Goal: Task Accomplishment & Management: Complete application form

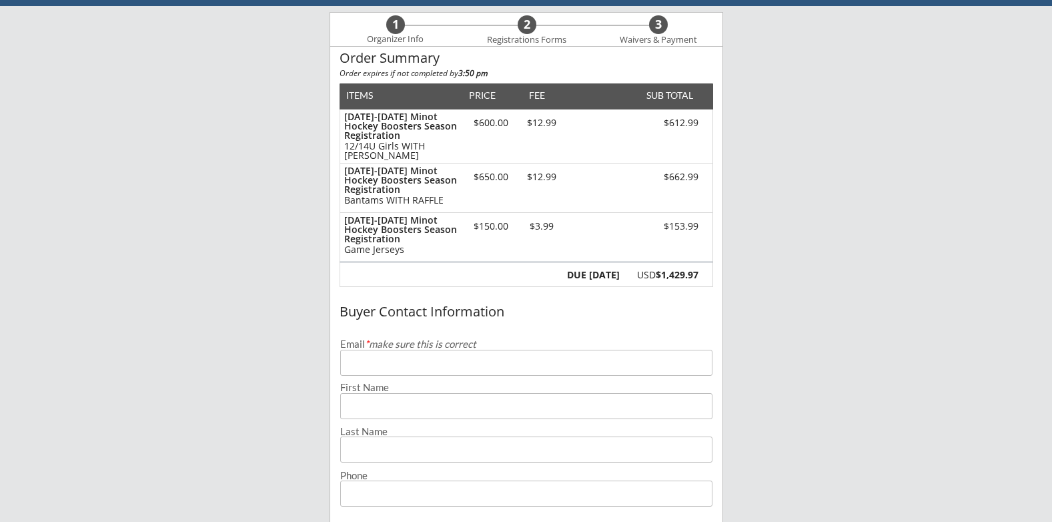
scroll to position [200, 0]
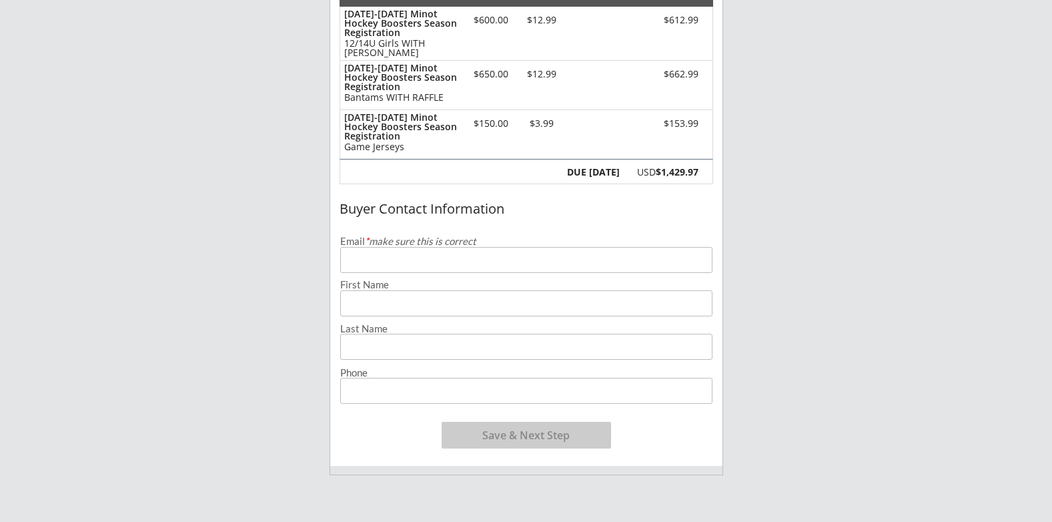
click at [362, 260] on input "email" at bounding box center [526, 260] width 372 height 26
type input "[EMAIL_ADDRESS][DOMAIN_NAME]"
type input "[PERSON_NAME]"
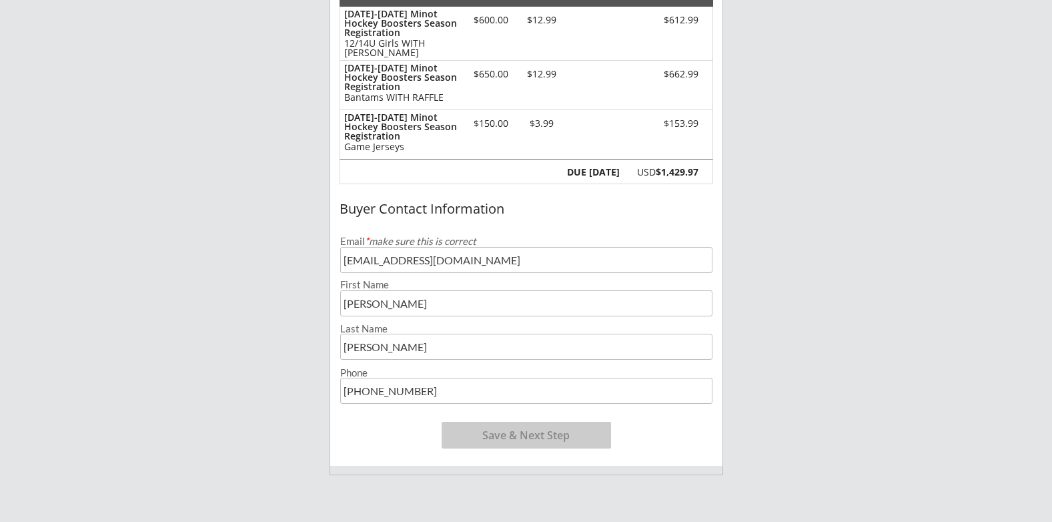
type input "[PHONE_NUMBER]"
click at [528, 434] on button "Save & Next Step" at bounding box center [526, 435] width 169 height 27
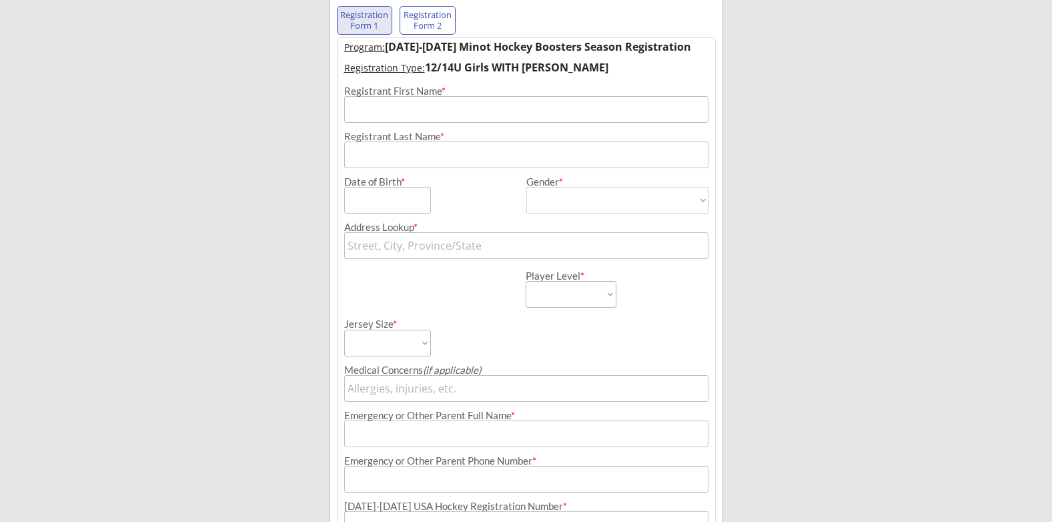
scroll to position [96, 0]
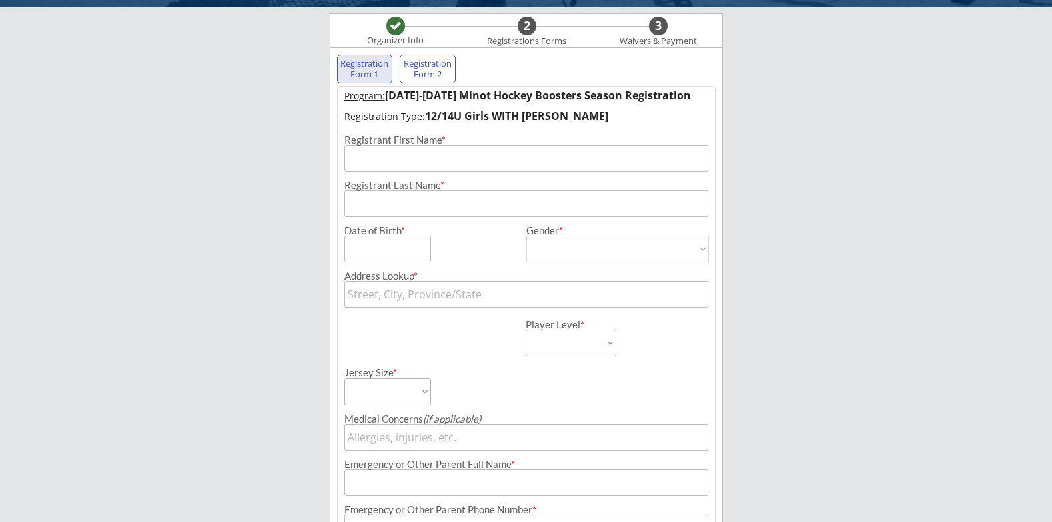
click at [426, 163] on input "input" at bounding box center [526, 158] width 364 height 27
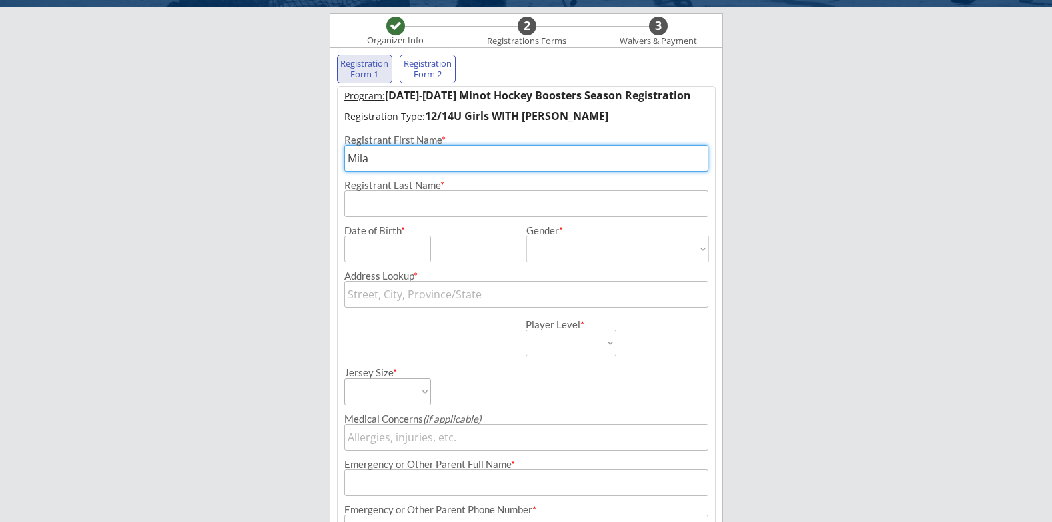
type input "Mila"
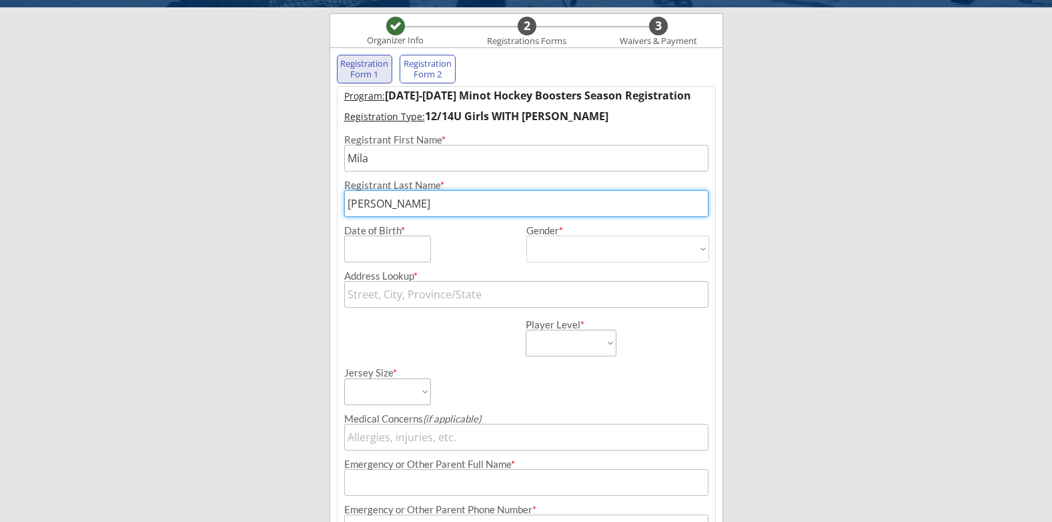
type input "[PERSON_NAME]"
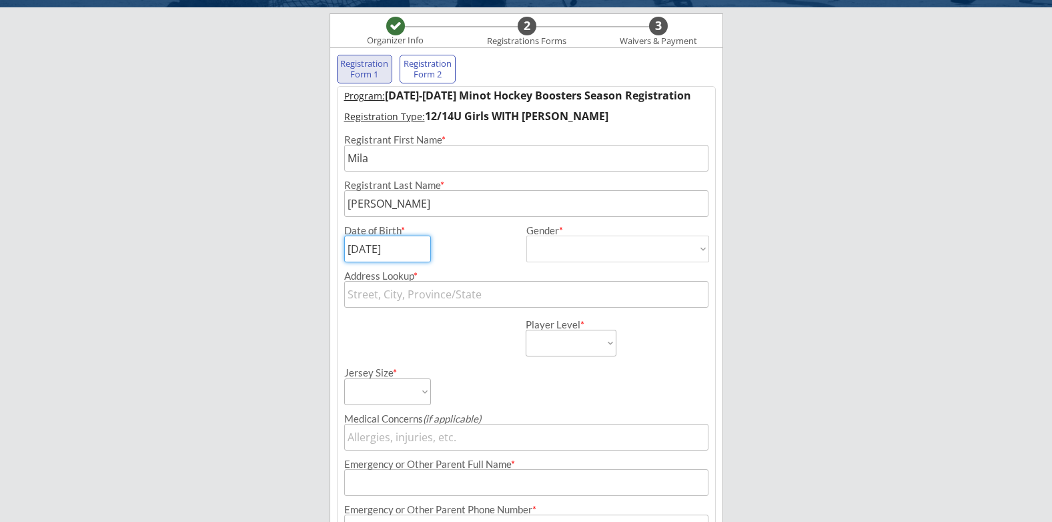
type input "[DATE]"
select select ""[DEMOGRAPHIC_DATA]""
type input "[DEMOGRAPHIC_DATA]"
click at [544, 248] on select "[DEMOGRAPHIC_DATA] [DEMOGRAPHIC_DATA]" at bounding box center [617, 249] width 183 height 27
select select ""[DEMOGRAPHIC_DATA]""
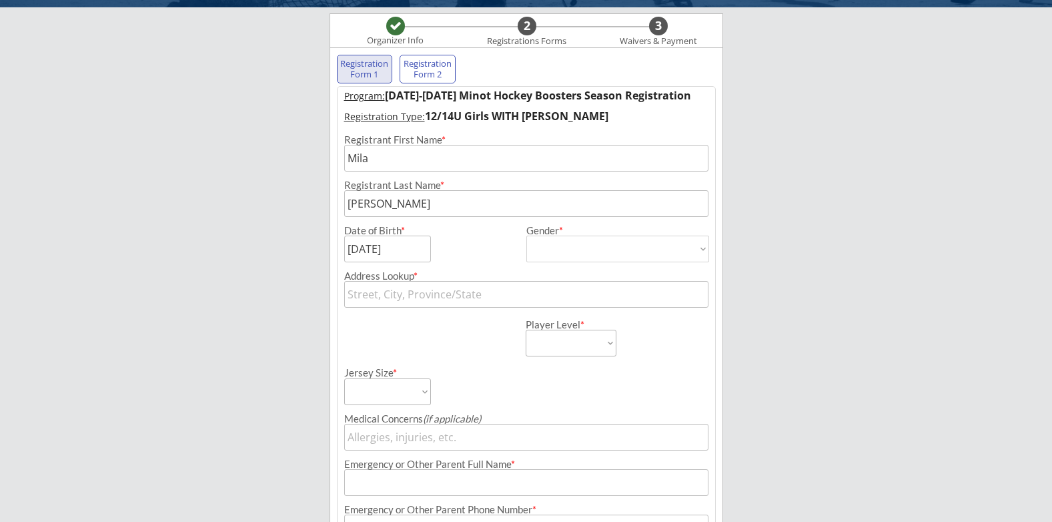
click at [526, 236] on select "[DEMOGRAPHIC_DATA] [DEMOGRAPHIC_DATA]" at bounding box center [617, 249] width 183 height 27
type input "[DEMOGRAPHIC_DATA]"
click at [374, 292] on input "text" at bounding box center [526, 294] width 364 height 27
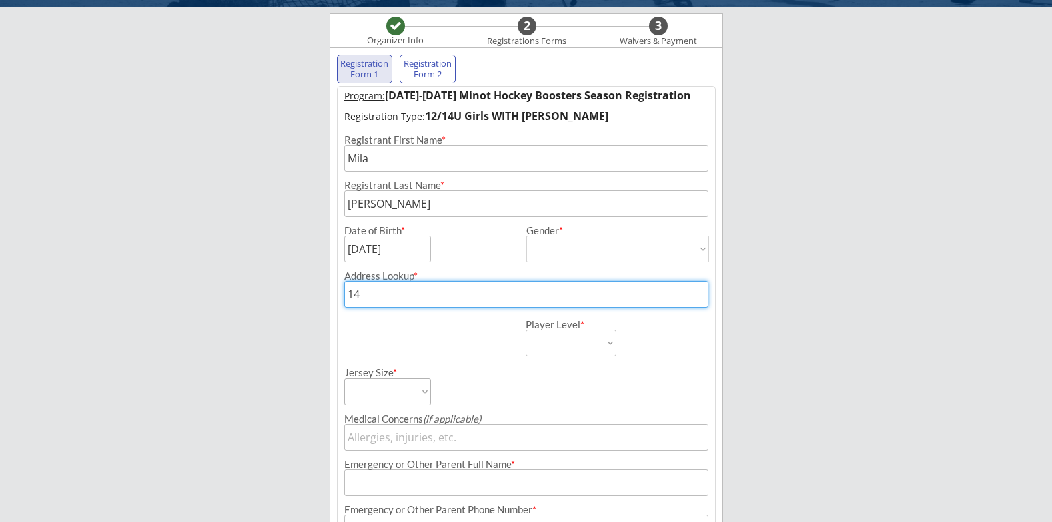
type input "140"
type input "[STREET_ADDRESS]"
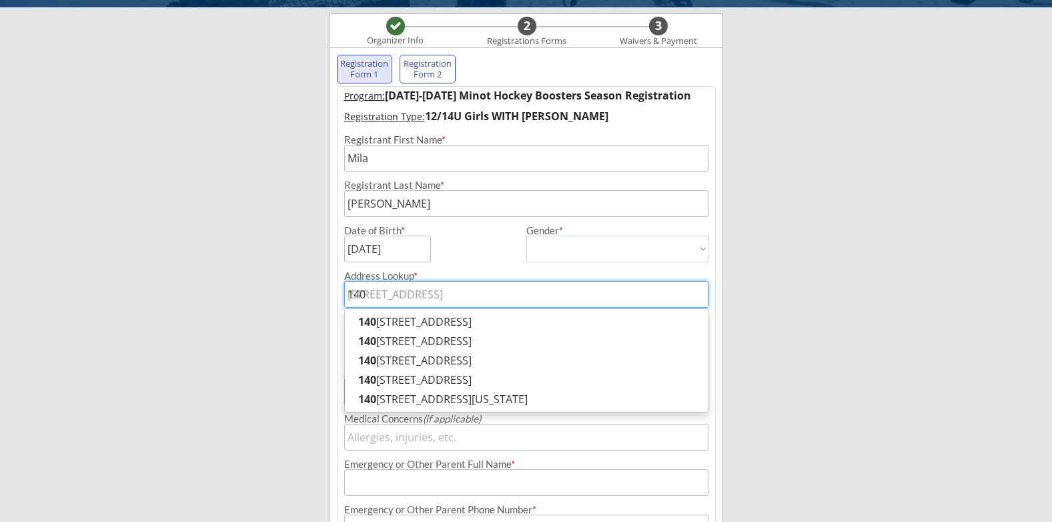
type input "1400"
type input "[STREET_ADDRESS][PERSON_NAME]"
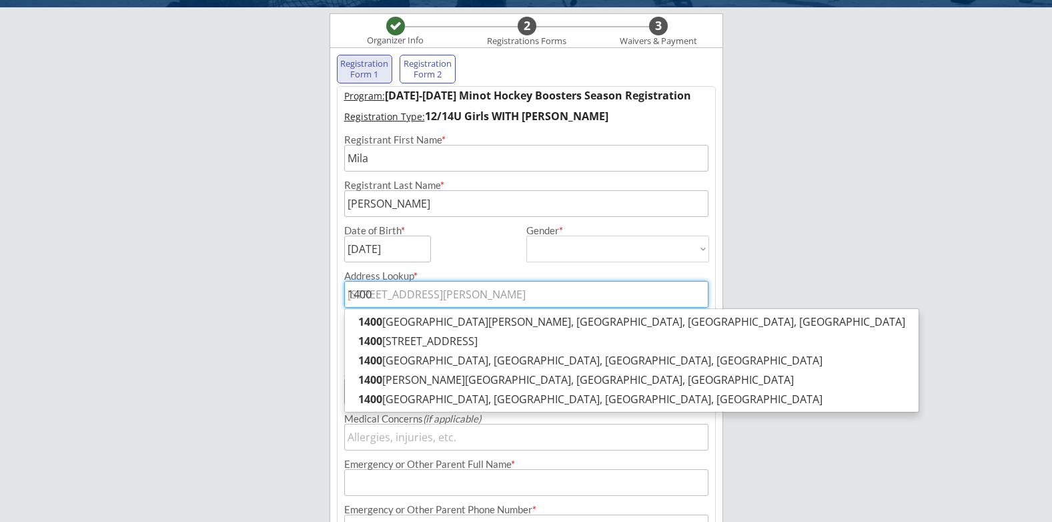
type input "1400"
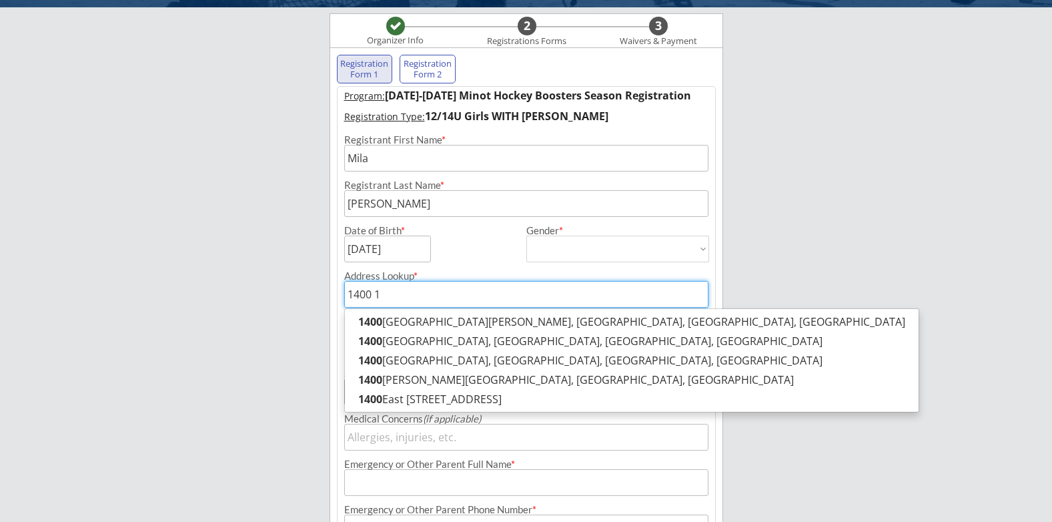
type input "1400 10"
type input "[STREET_ADDRESS]"
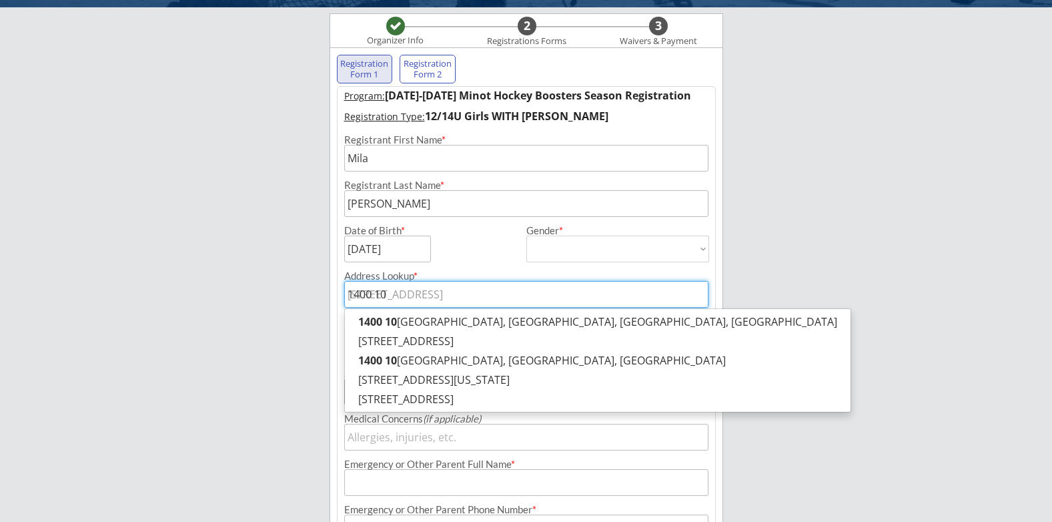
type input "1400 10t"
type input "[STREET_ADDRESS]"
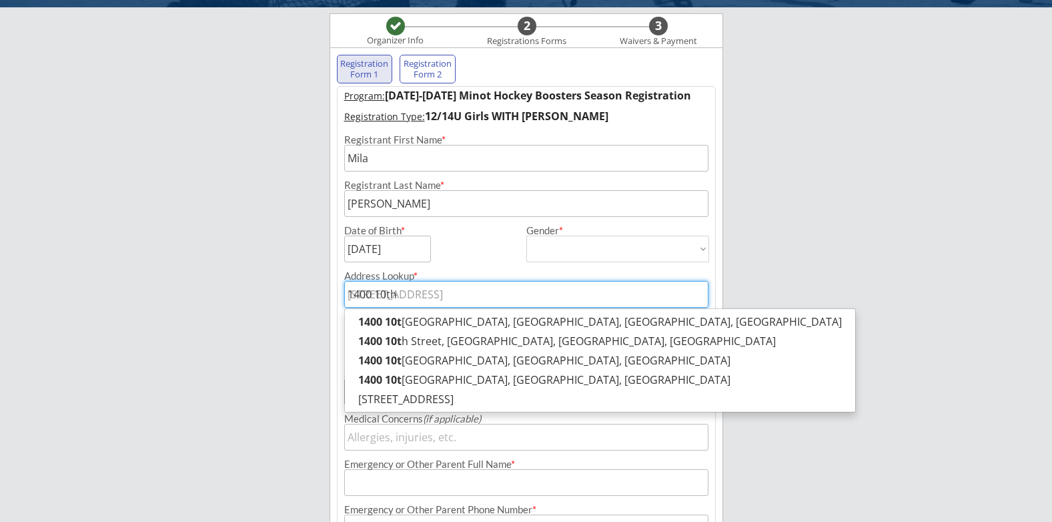
type input "1400 10th"
type input "1400 10th S"
type input "[STREET_ADDRESS]"
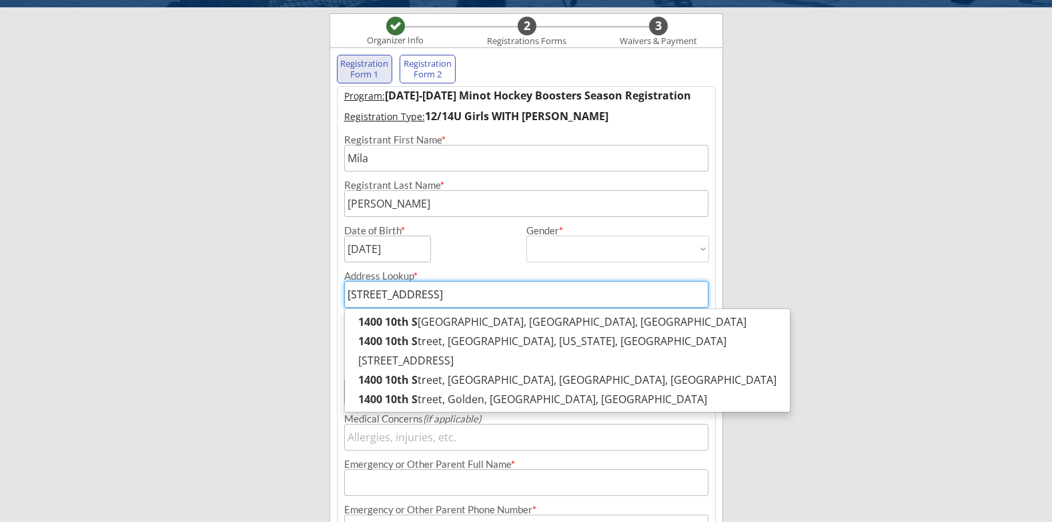
type input "[STREET_ADDRESS]"
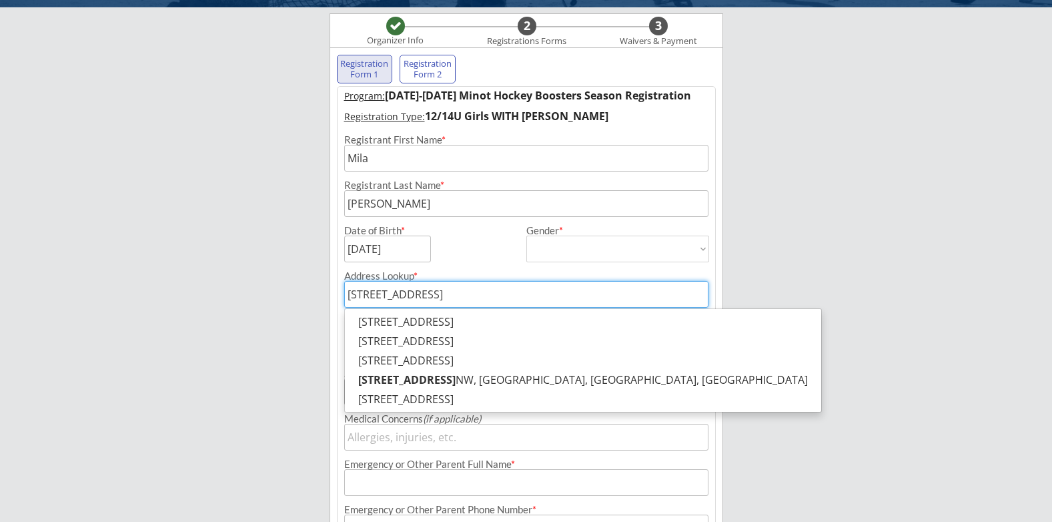
type input "[STREET_ADDRESS]"
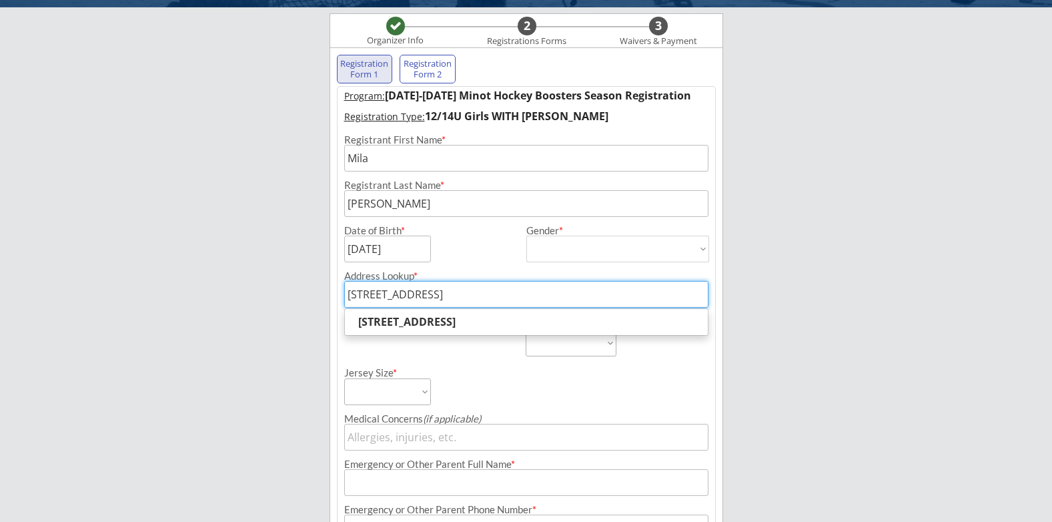
type input "[STREET_ADDRESS]"
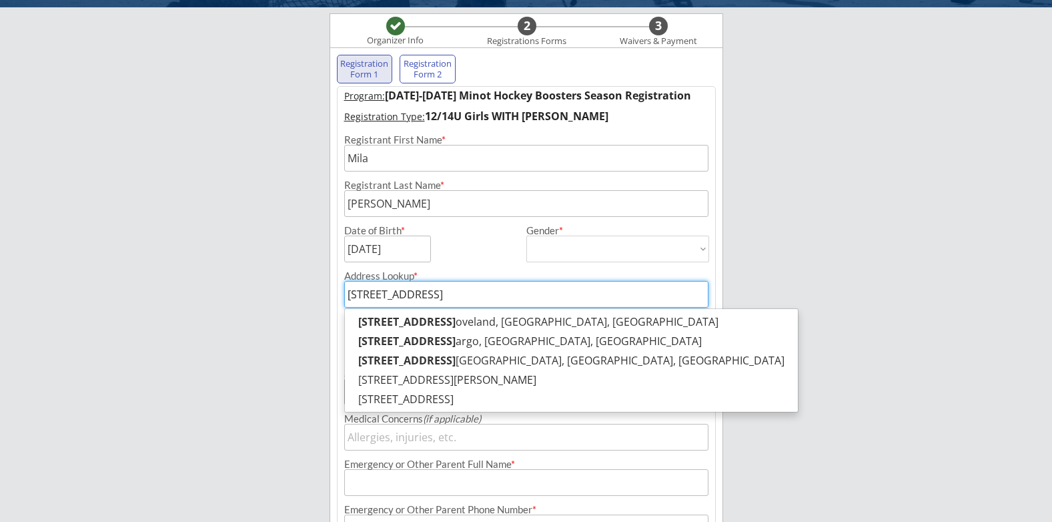
type input "[STREET_ADDRESS],"
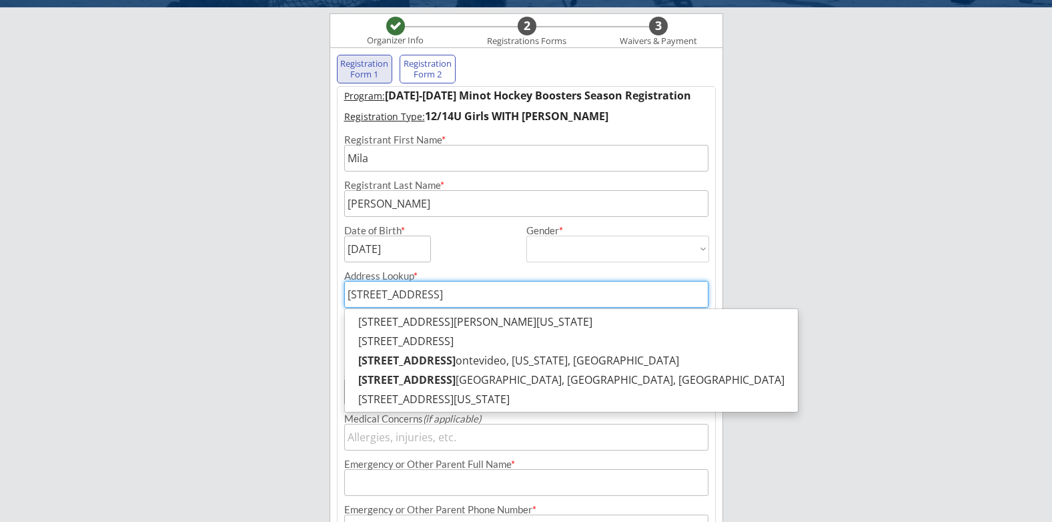
type input "[STREET_ADDRESS]"
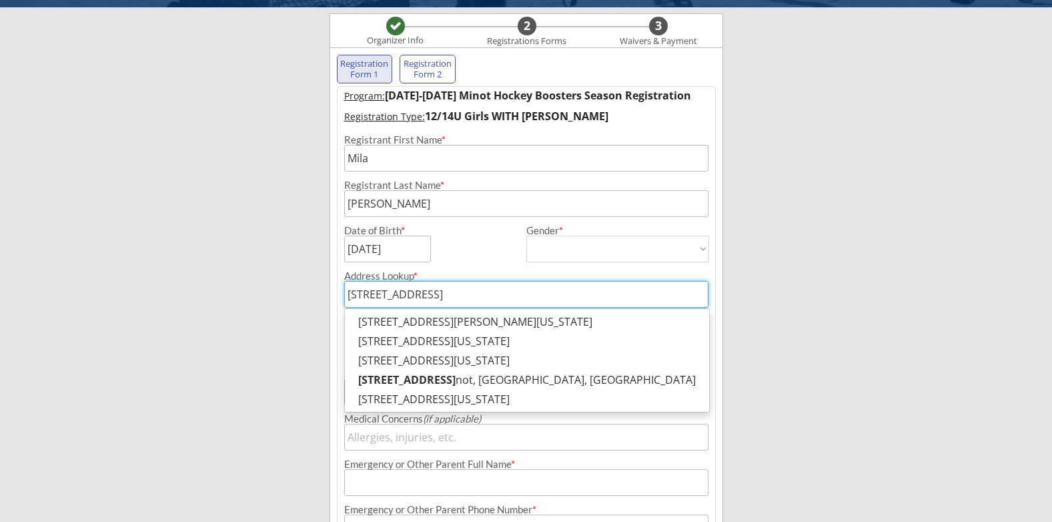
type input "[STREET_ADDRESS]"
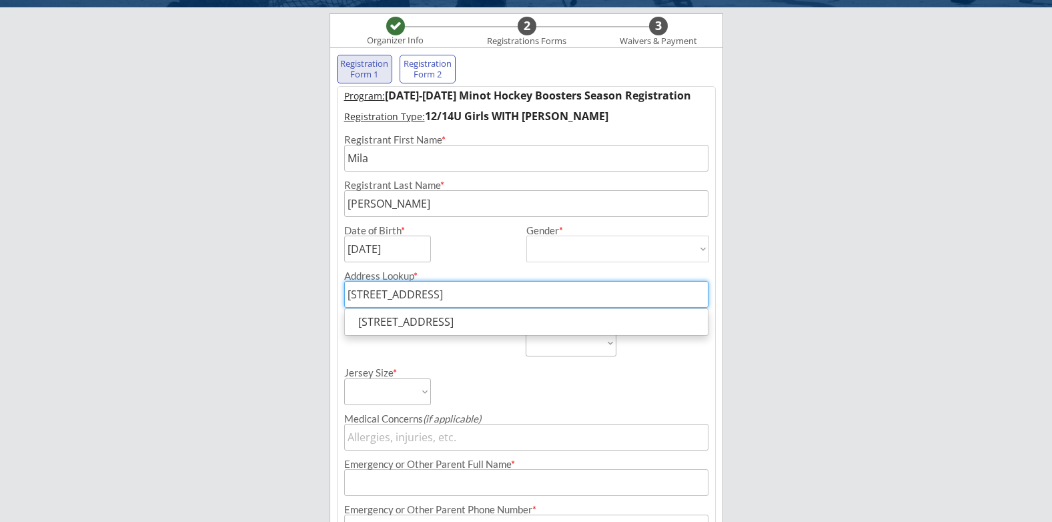
type input "[STREET_ADDRESS]"
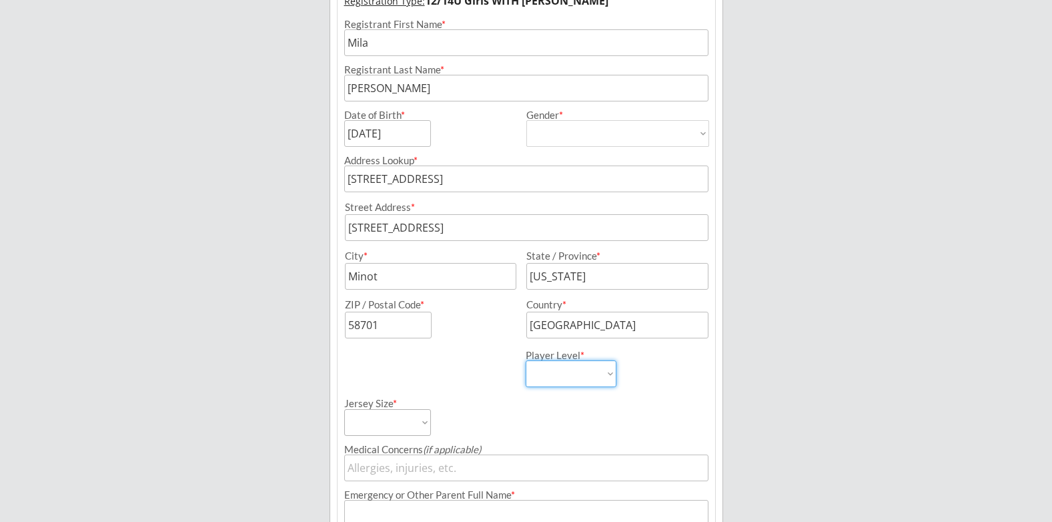
scroll to position [230, 0]
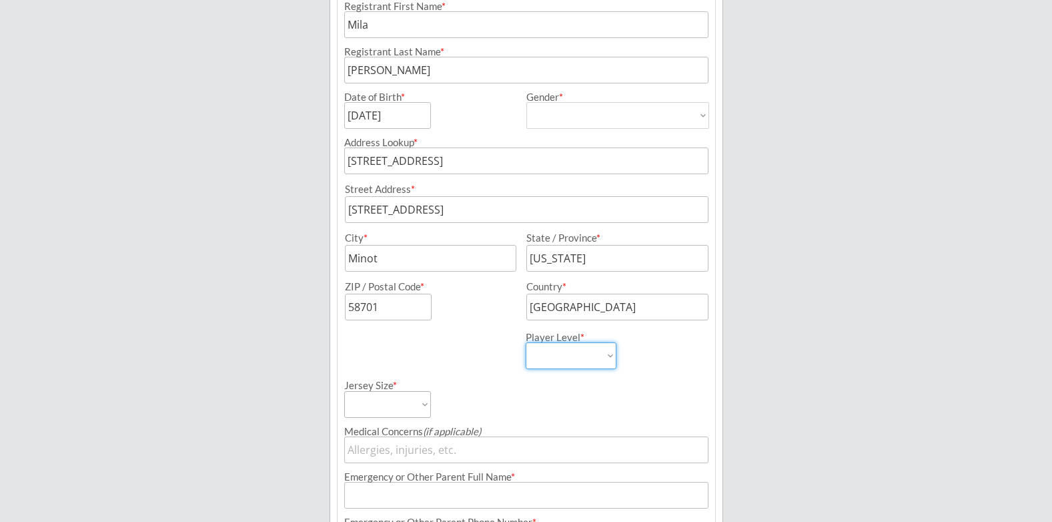
click at [611, 355] on select "Learn to Play Boys Learn to Play Girls Maroon Mites Gold/White Mites Squirts Pe…" at bounding box center [571, 355] width 91 height 27
select select ""12U Girls""
click at [526, 342] on select "Learn to Play Boys Learn to Play Girls Maroon Mites Gold/White Mites Squirts Pe…" at bounding box center [571, 355] width 91 height 27
click at [431, 405] on div "Jersey Size * Adult Small Adult Medium Adult Large Adult XL Goalie Cut" at bounding box center [434, 393] width 180 height 49
click at [421, 406] on select "Adult Small Adult Medium Adult Large Adult XL Goalie Cut" at bounding box center [387, 404] width 87 height 27
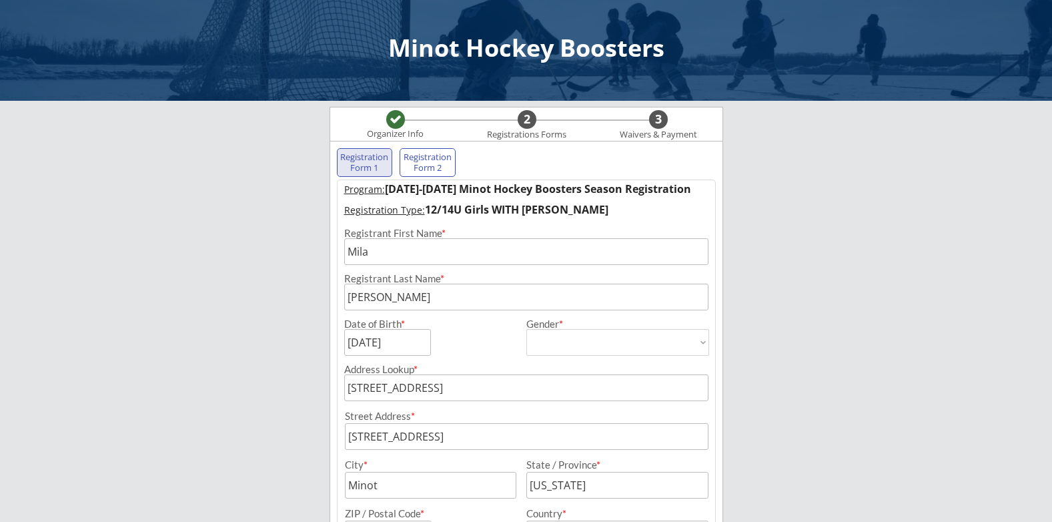
scroll to position [0, 0]
